Goal: Task Accomplishment & Management: Use online tool/utility

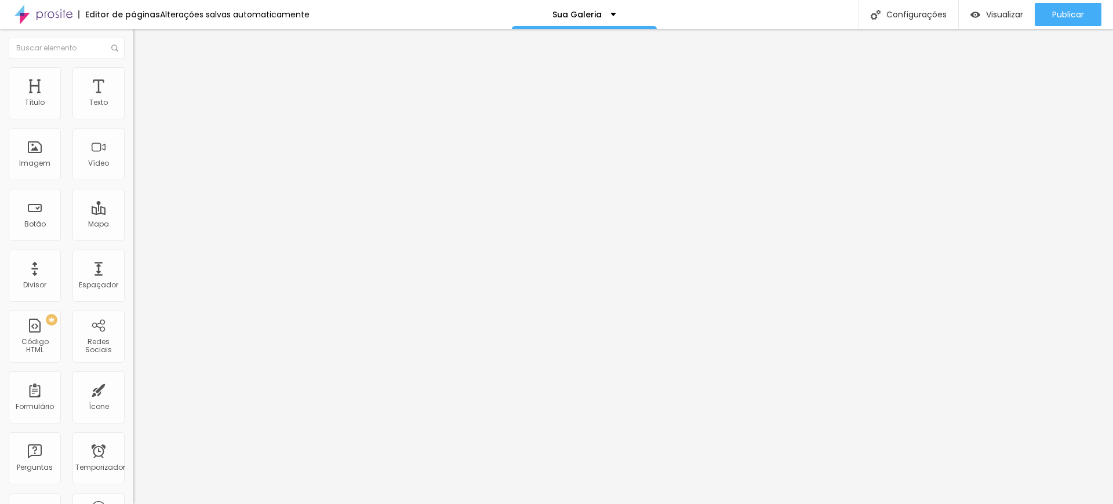
click at [140, 100] on font "Trocar imagem" at bounding box center [168, 95] width 56 height 10
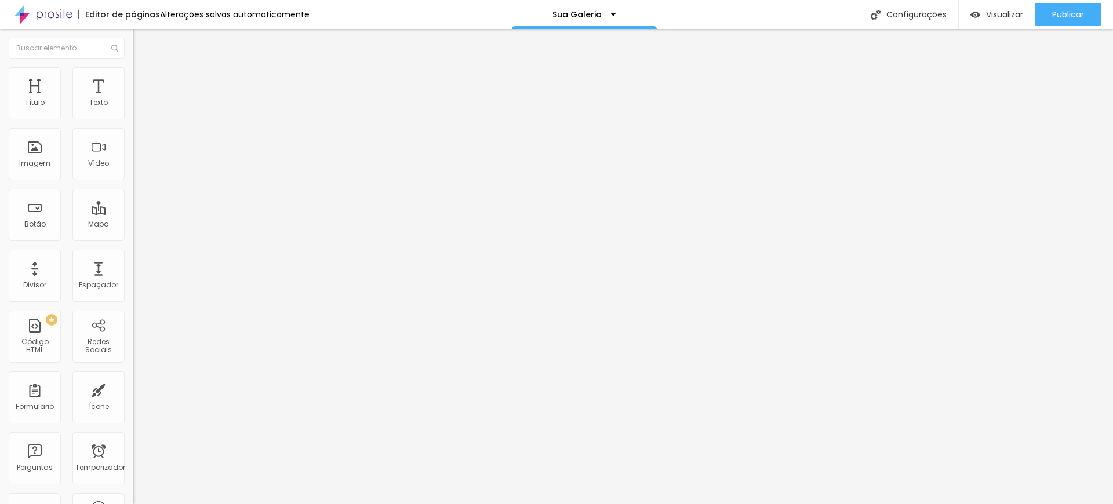
click at [140, 100] on font "Trocar imagem" at bounding box center [168, 95] width 56 height 10
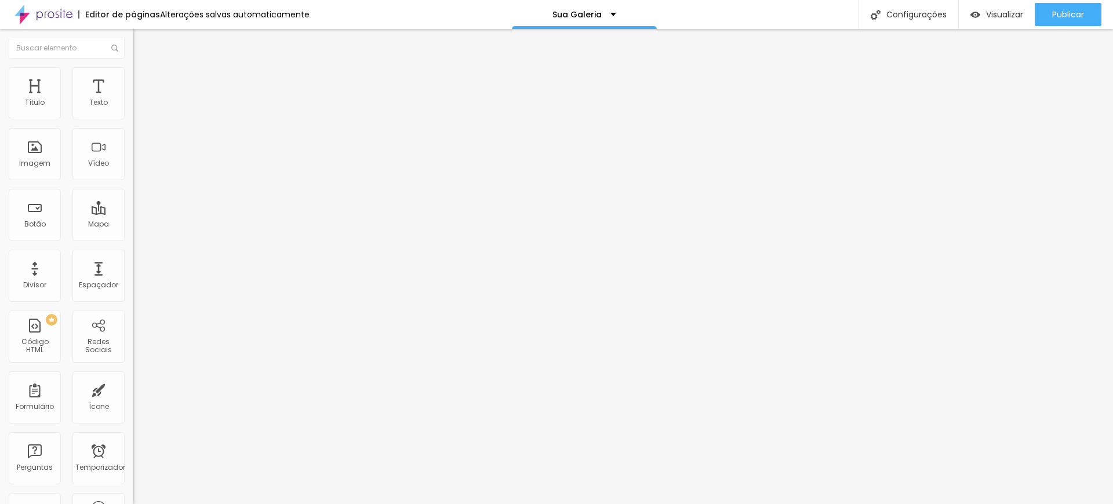
click at [140, 100] on font "Trocar imagem" at bounding box center [168, 95] width 56 height 10
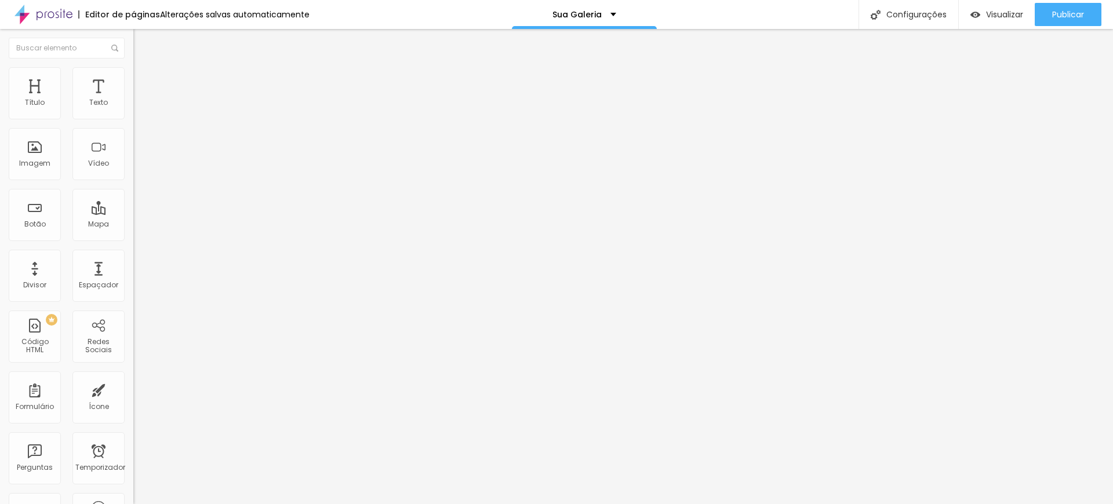
click at [133, 238] on input "text" at bounding box center [202, 233] width 139 height 12
paste input "[URL][DOMAIN_NAME]"
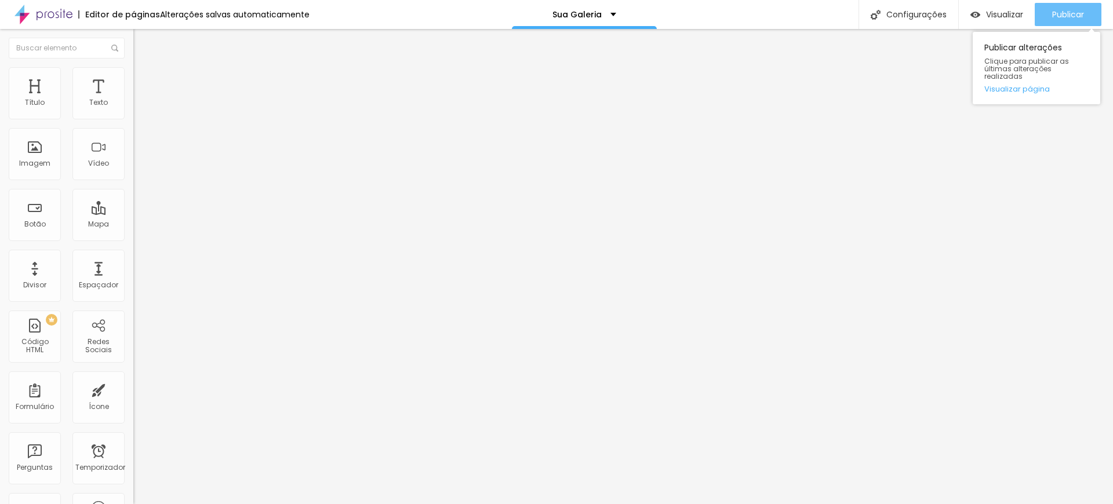
type input "[URL][DOMAIN_NAME]"
click at [1076, 17] on font "Publicar" at bounding box center [1068, 15] width 32 height 12
click at [1059, 16] on font "Publicar" at bounding box center [1068, 15] width 32 height 12
